Goal: Find contact information: Find contact information

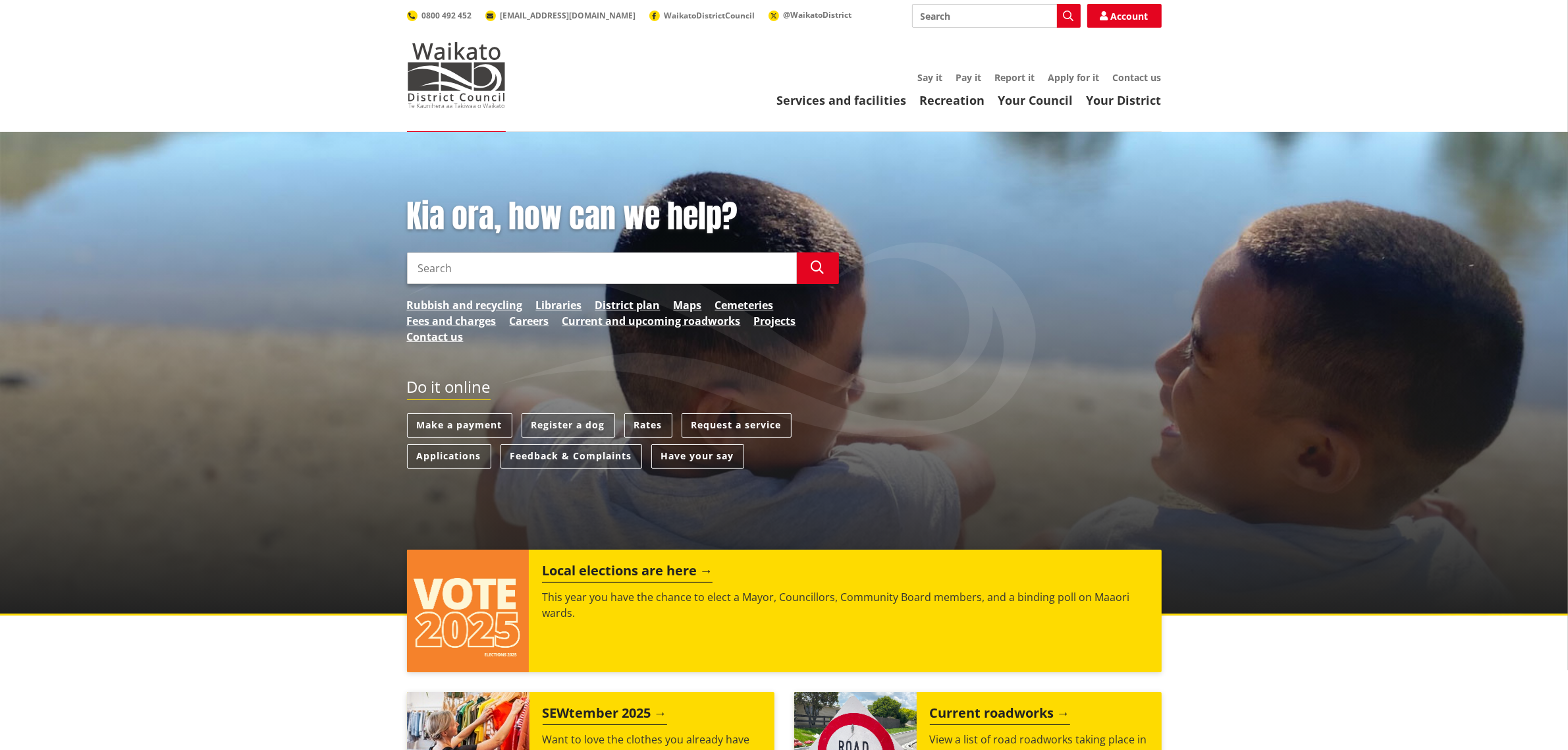
click at [1142, 87] on div "Services and facilities Recreation Your Council Your District Say it Pay it Rep…" at bounding box center [846, 89] width 629 height 36
click at [1142, 76] on link "Contact us" at bounding box center [1137, 77] width 49 height 13
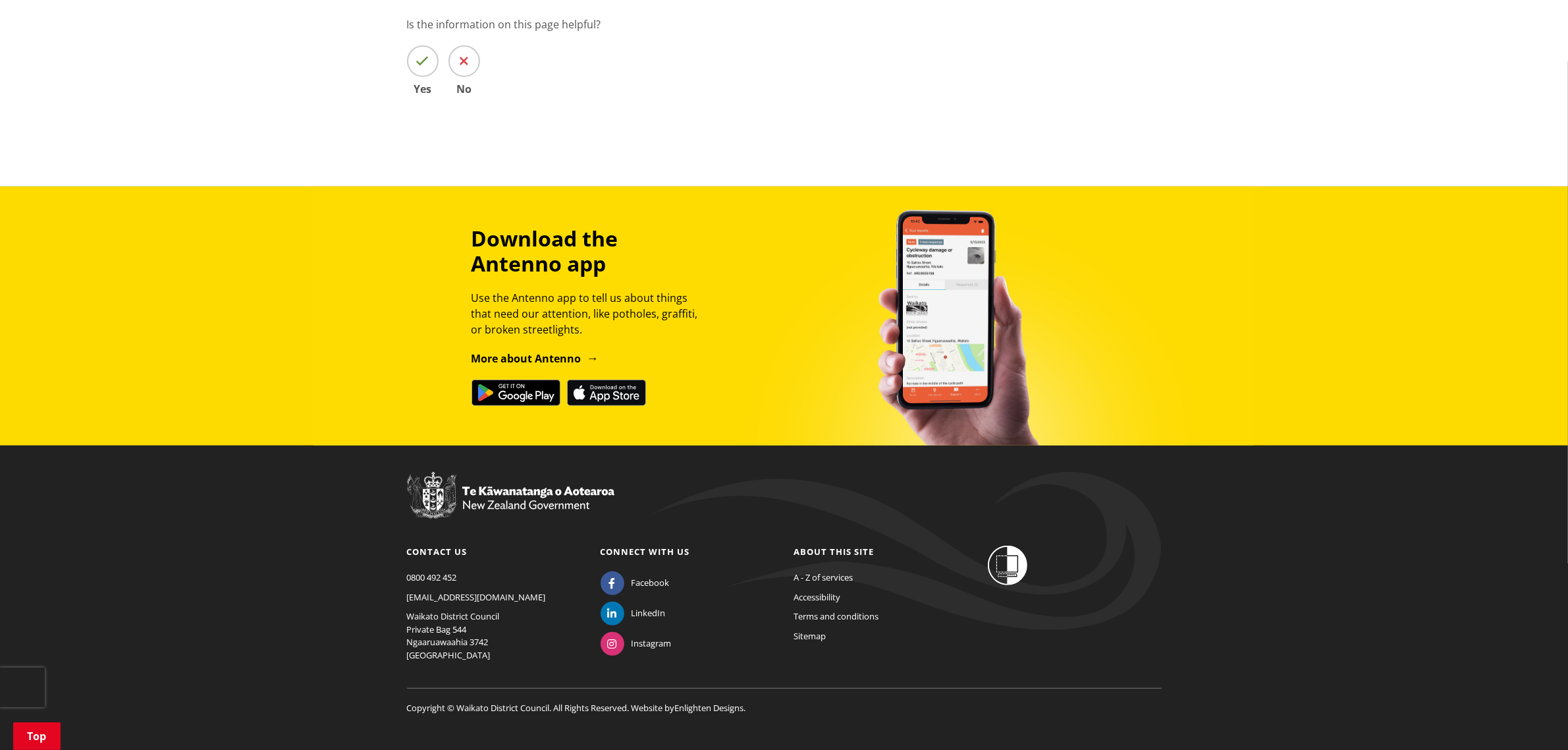
scroll to position [946, 0]
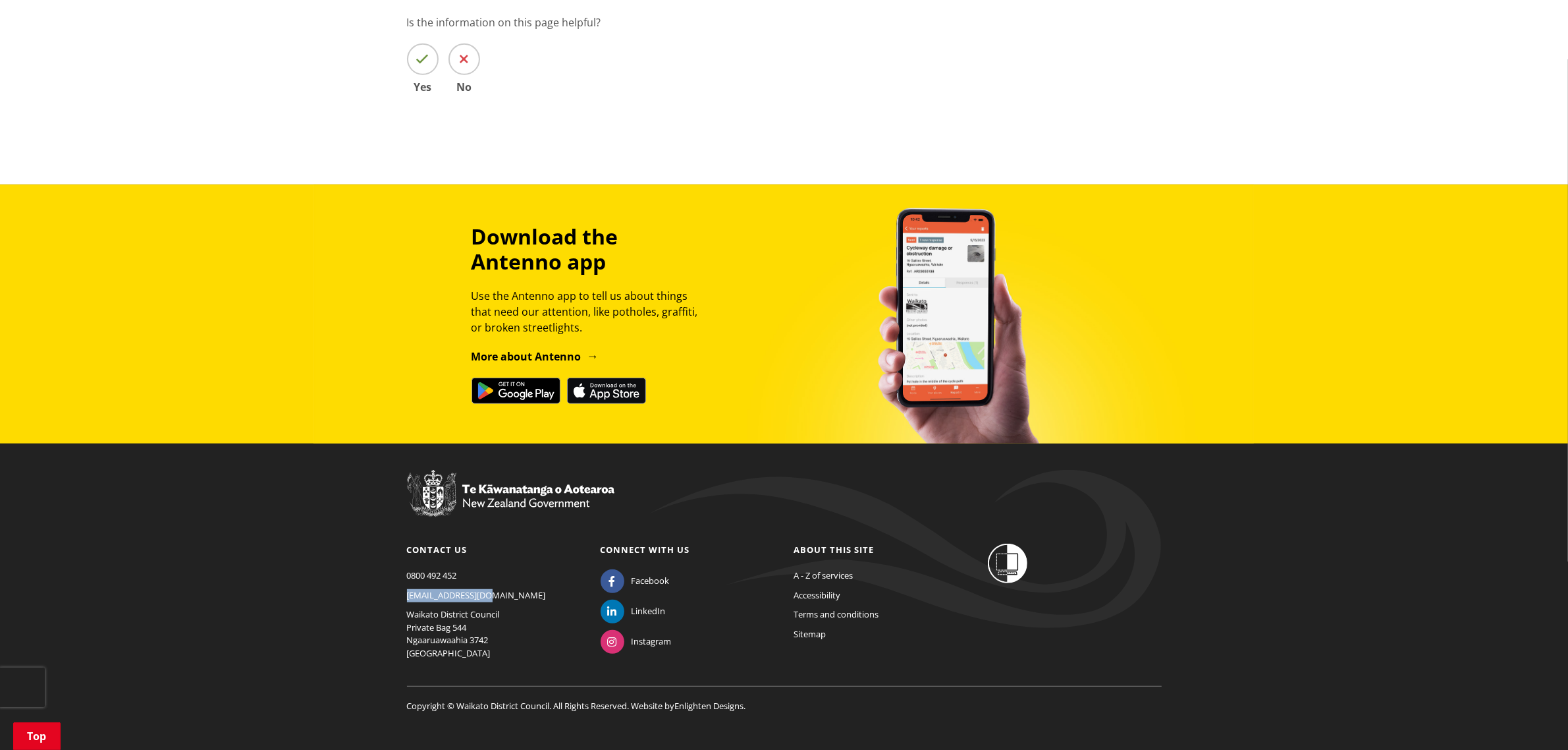
drag, startPoint x: 498, startPoint y: 577, endPoint x: 397, endPoint y: 577, distance: 101.0
click at [397, 577] on div "Contact us 0800 492 452 info@waidc.govt.nz Waikato District Council Private Bag…" at bounding box center [493, 605] width 194 height 124
copy link "[EMAIL_ADDRESS][DOMAIN_NAME]"
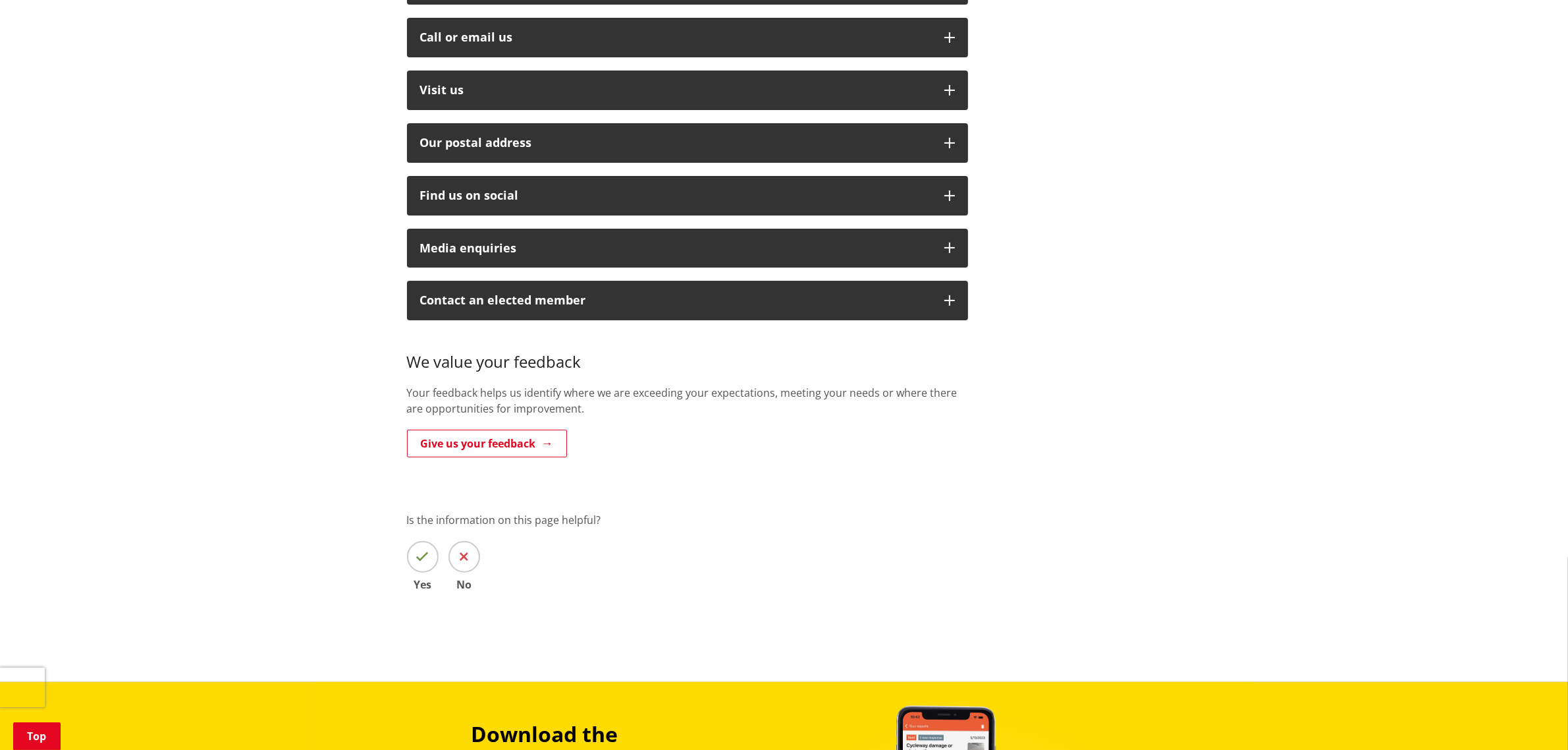
scroll to position [0, 0]
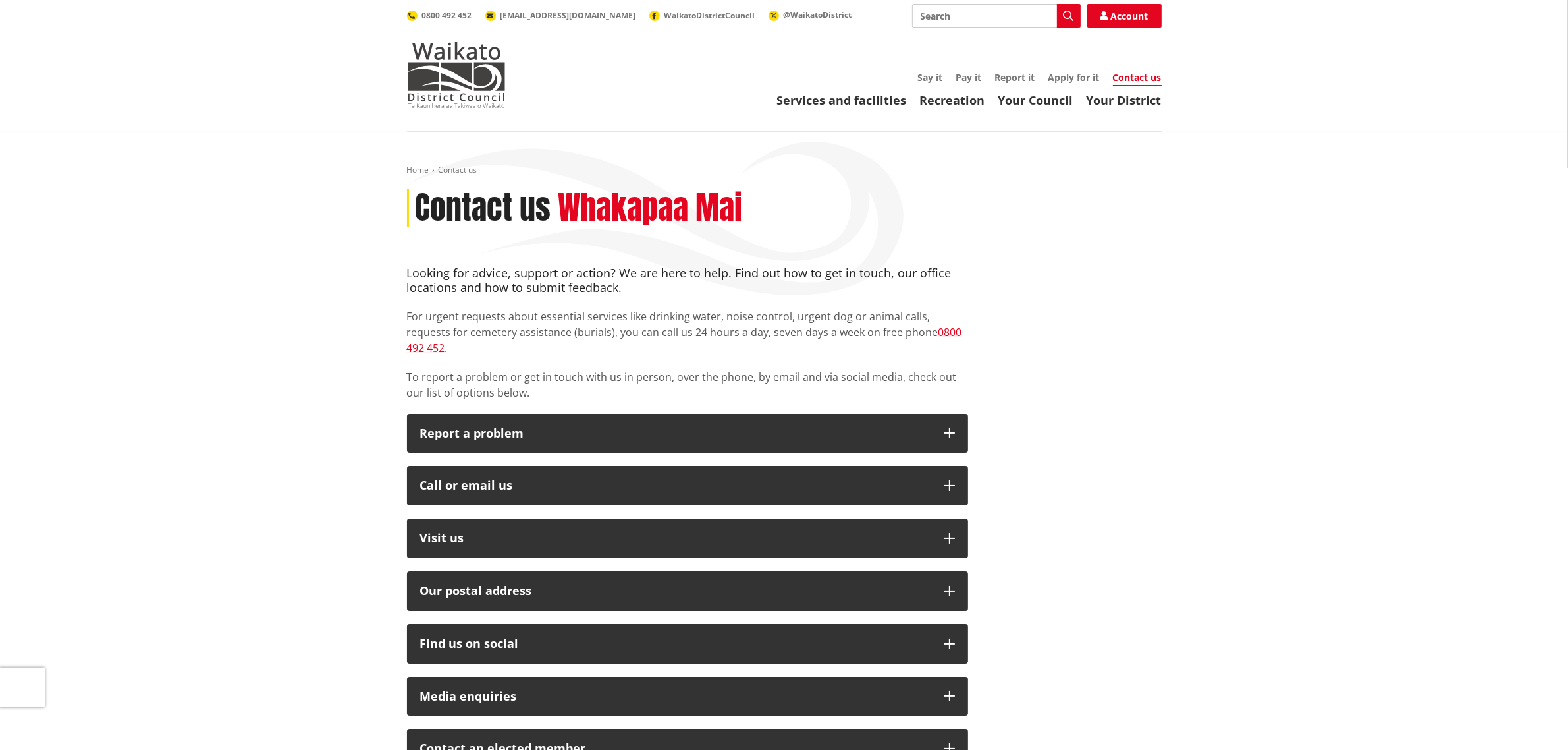
click at [1064, 85] on div "Services and facilities Recreation Your Council Your District Say it Pay it Rep…" at bounding box center [846, 89] width 629 height 36
click at [1076, 75] on link "Apply for it" at bounding box center [1074, 77] width 52 height 13
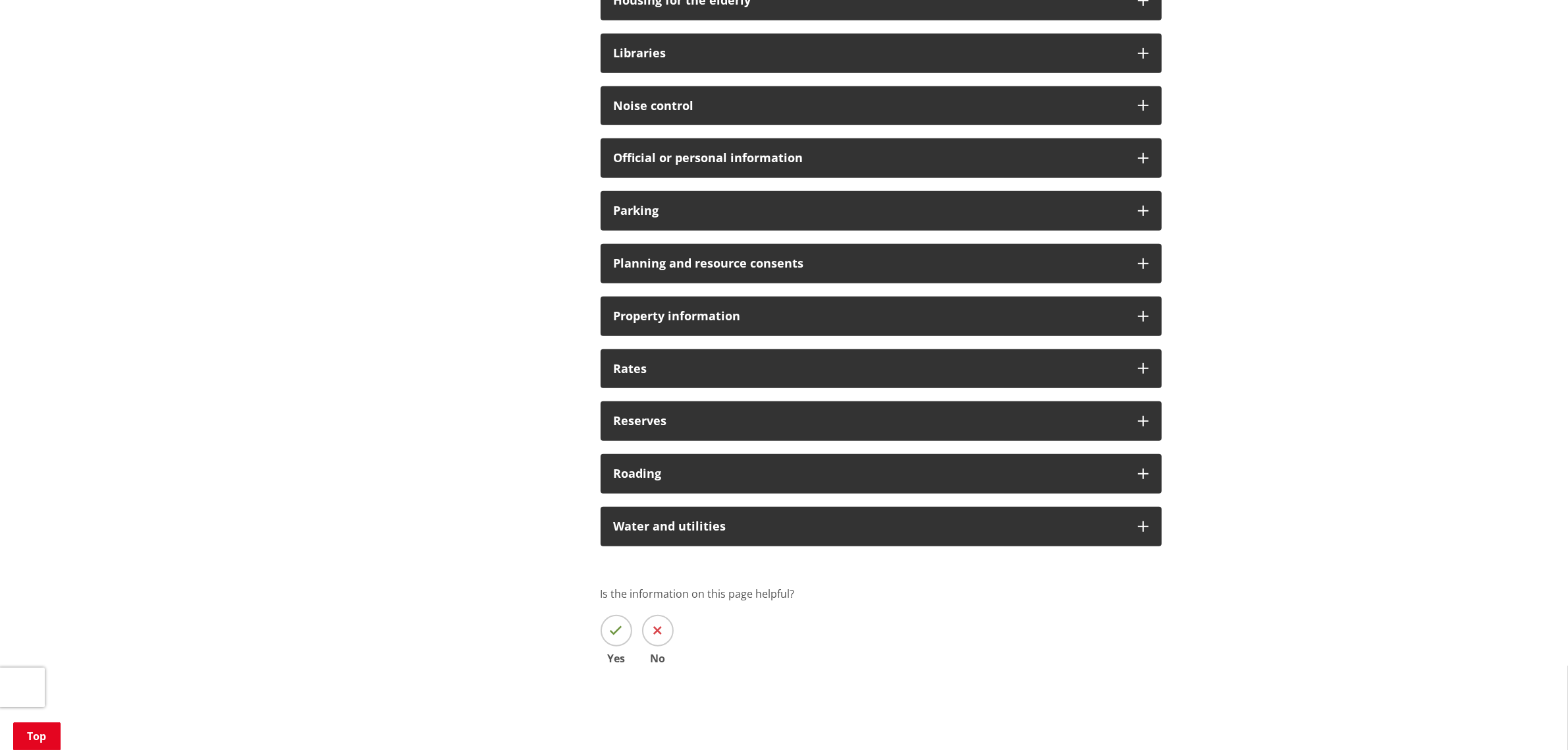
scroll to position [1235, 0]
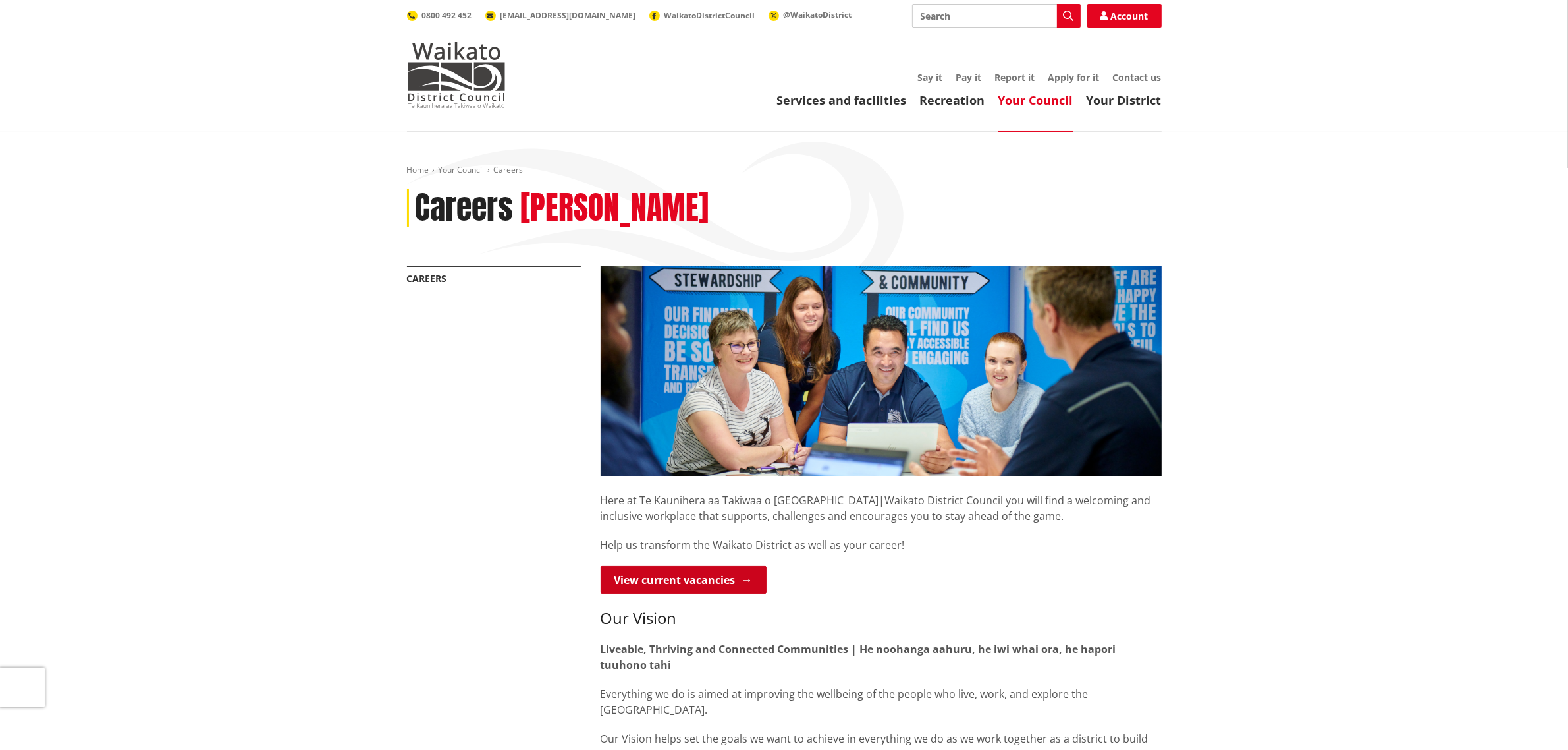
click at [693, 570] on link "View current vacancies" at bounding box center [684, 580] width 166 height 27
